Goal: Information Seeking & Learning: Learn about a topic

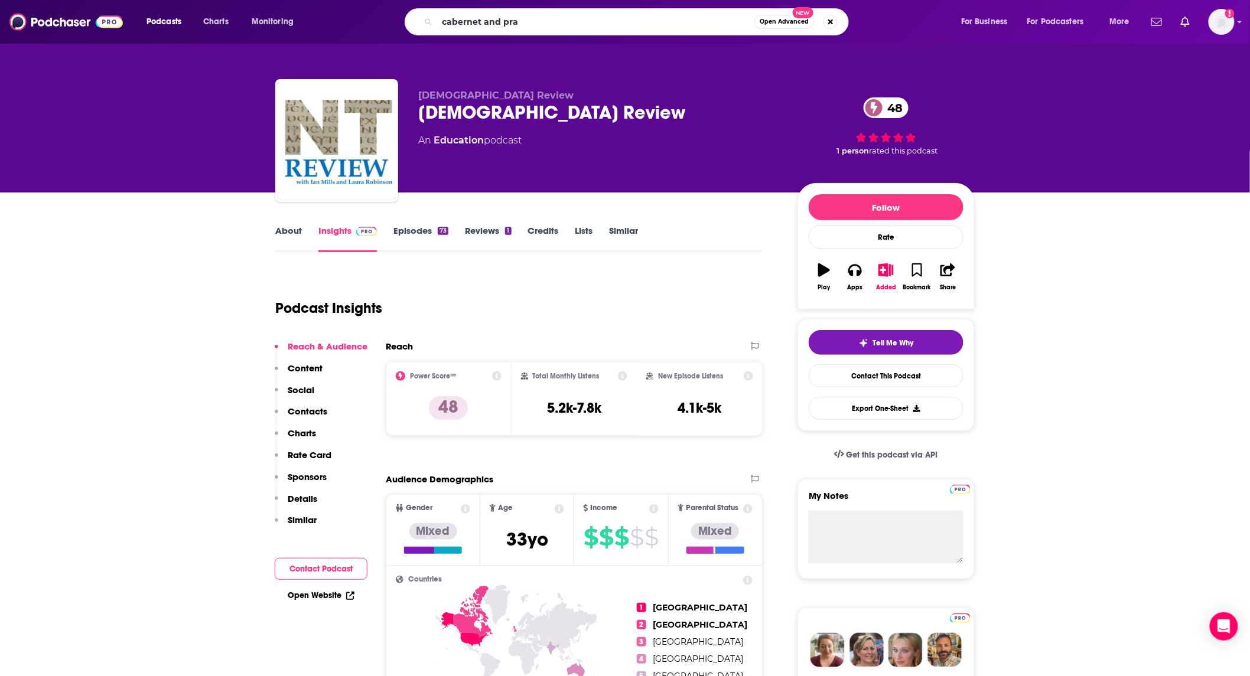
type input "cabernet and pray"
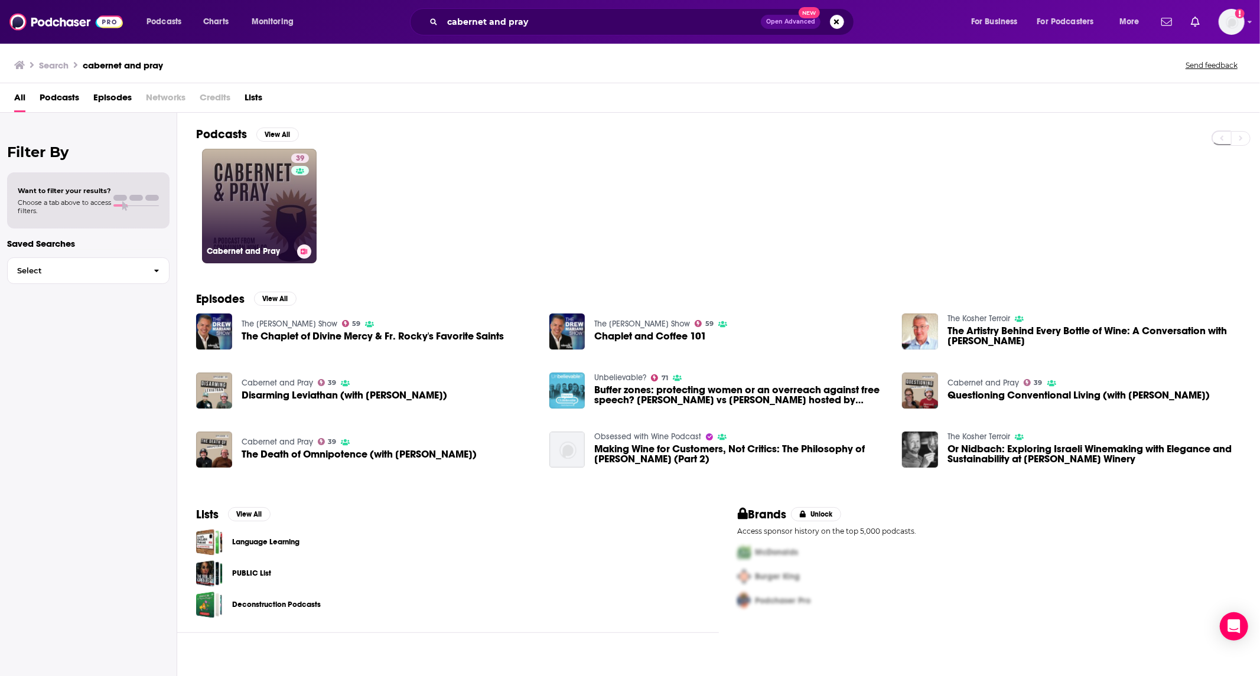
click at [311, 202] on div "39" at bounding box center [301, 199] width 21 height 91
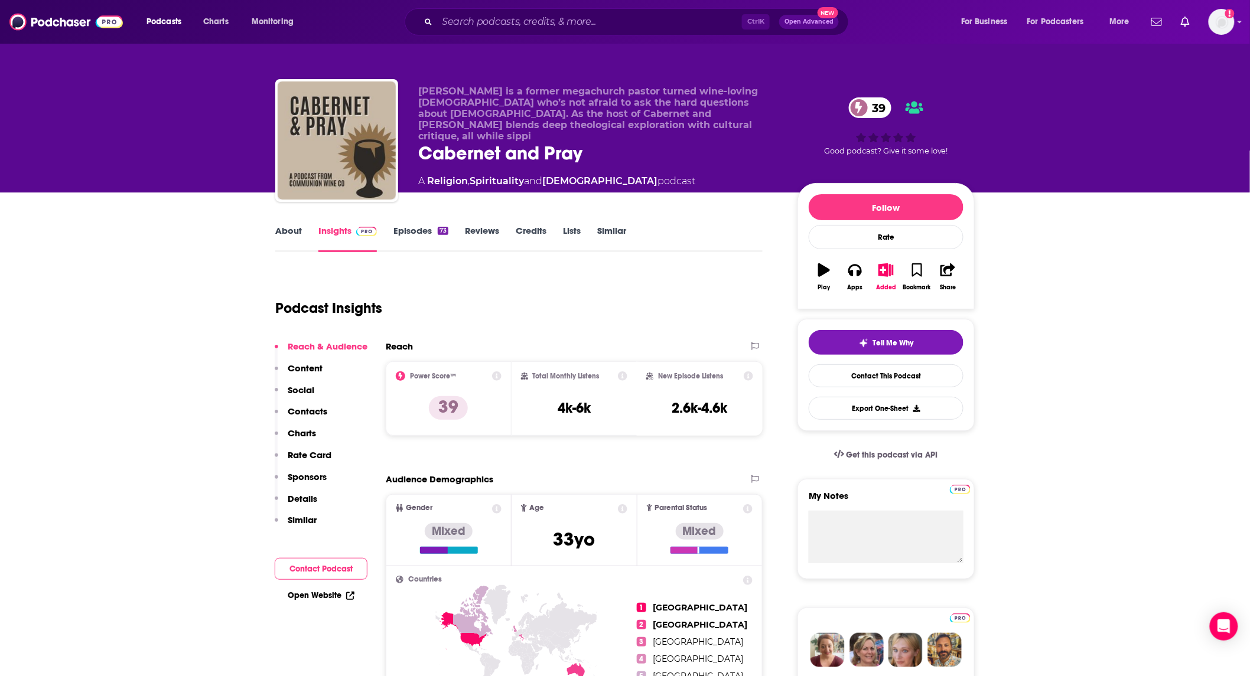
click at [284, 229] on link "About" at bounding box center [288, 238] width 27 height 27
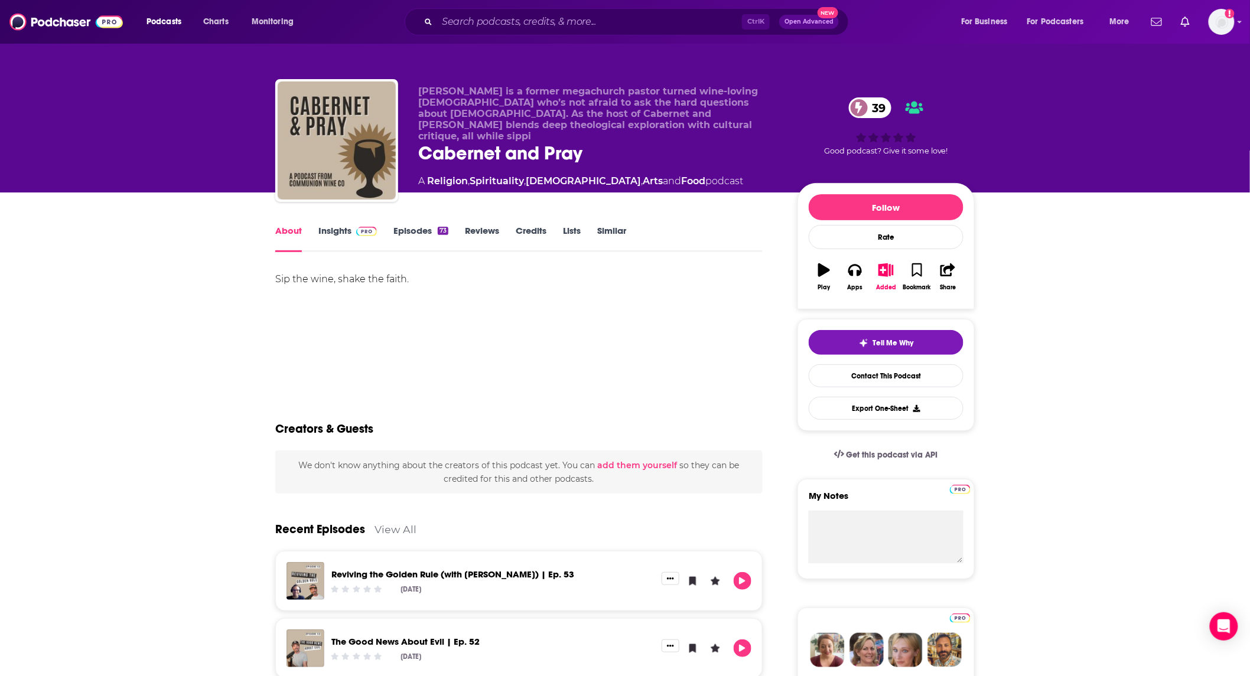
click at [344, 228] on link "Insights" at bounding box center [347, 238] width 58 height 27
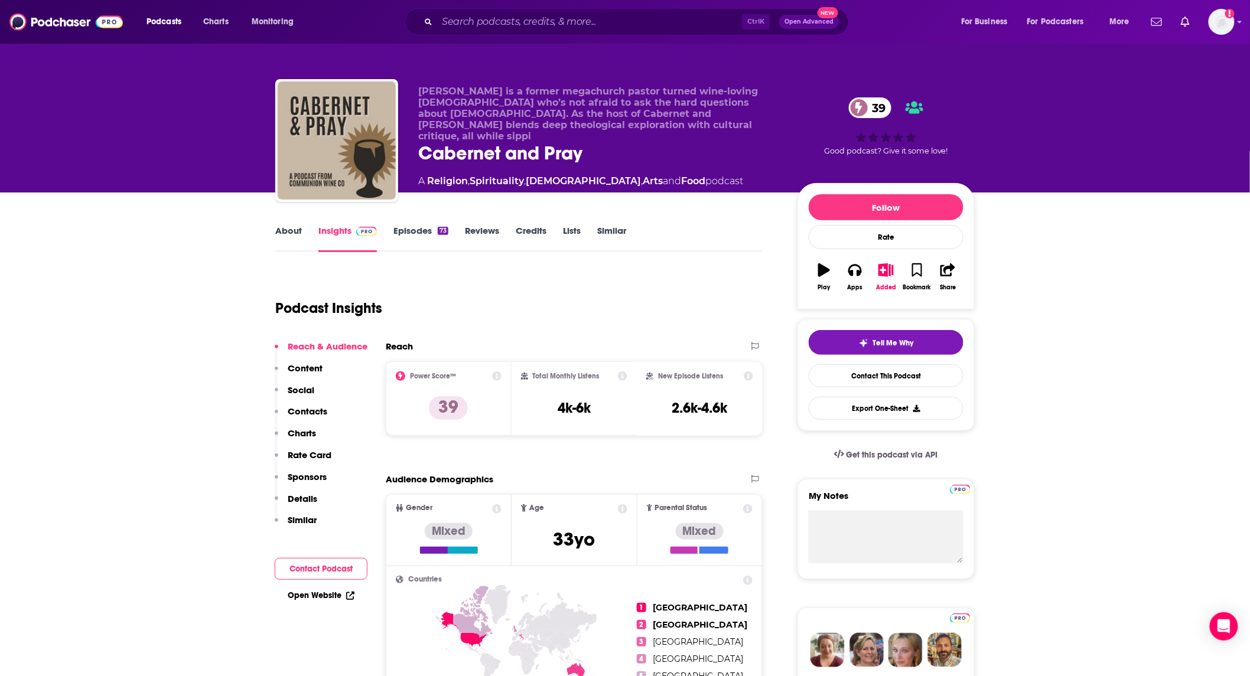
click at [282, 234] on link "About" at bounding box center [288, 238] width 27 height 27
